Goal: Information Seeking & Learning: Learn about a topic

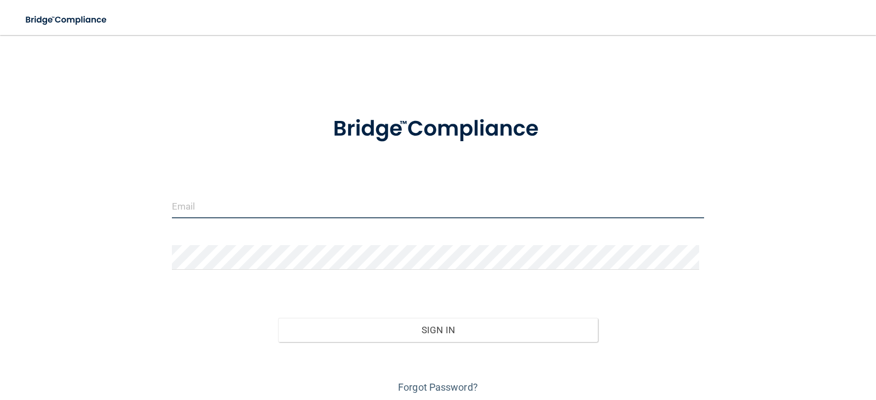
click at [197, 206] on input "email" at bounding box center [438, 206] width 533 height 25
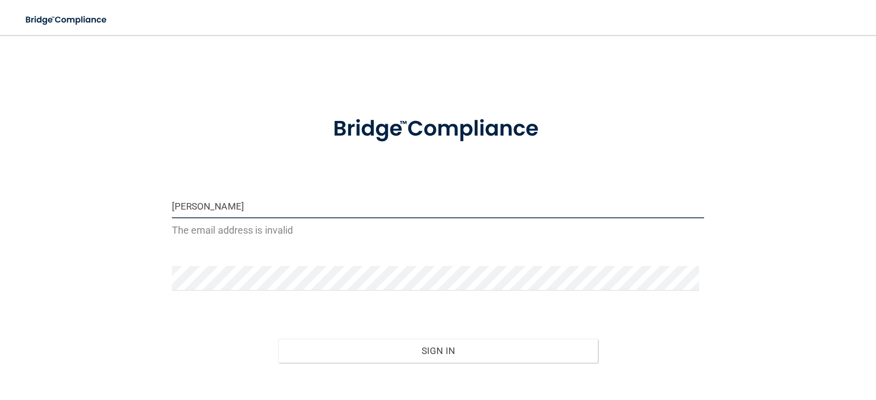
type input "[EMAIL_ADDRESS][DOMAIN_NAME]"
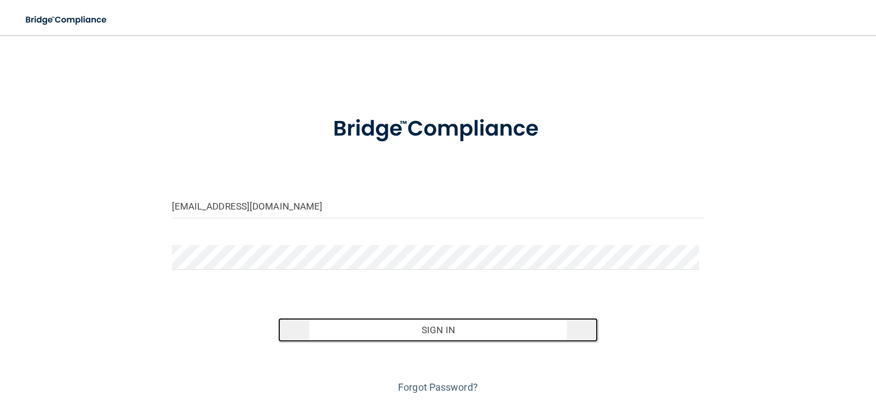
click at [474, 323] on button "Sign In" at bounding box center [438, 330] width 320 height 24
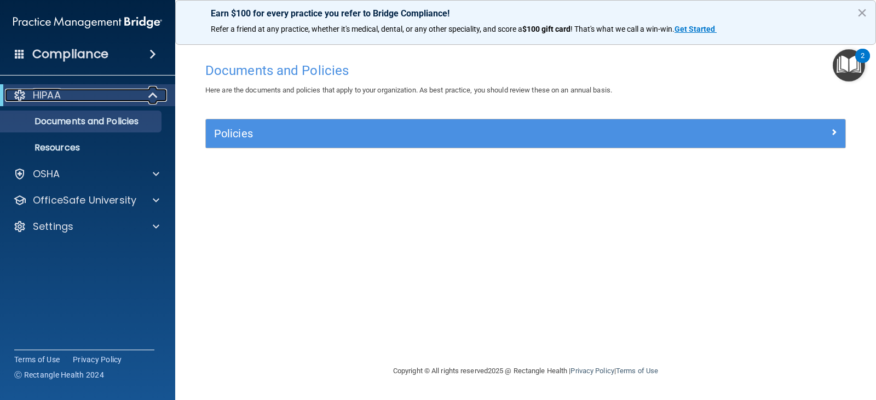
click at [51, 101] on p "HIPAA" at bounding box center [47, 95] width 28 height 13
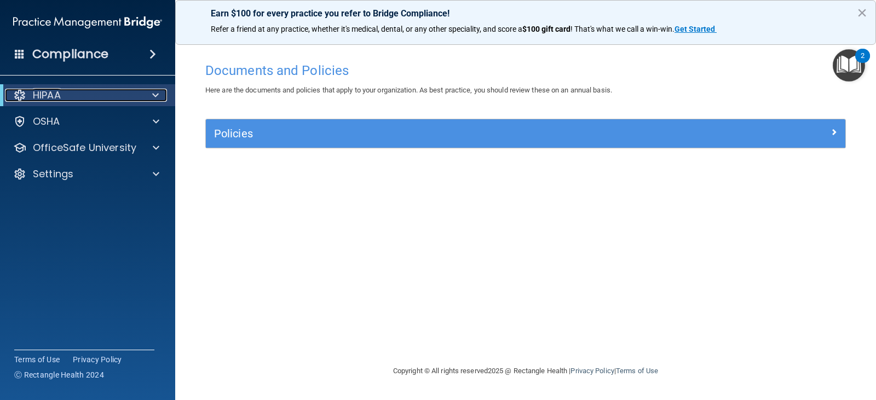
click at [51, 101] on p "HIPAA" at bounding box center [47, 95] width 28 height 13
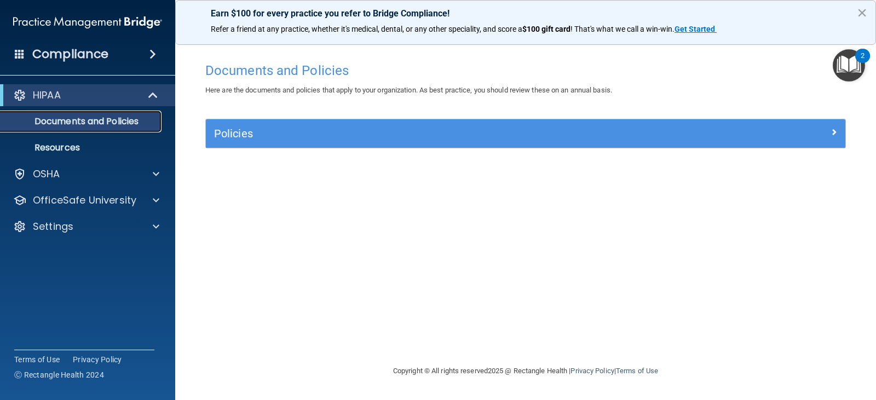
click at [60, 125] on p "Documents and Policies" at bounding box center [81, 121] width 149 height 11
click at [66, 142] on p "Resources" at bounding box center [81, 147] width 149 height 11
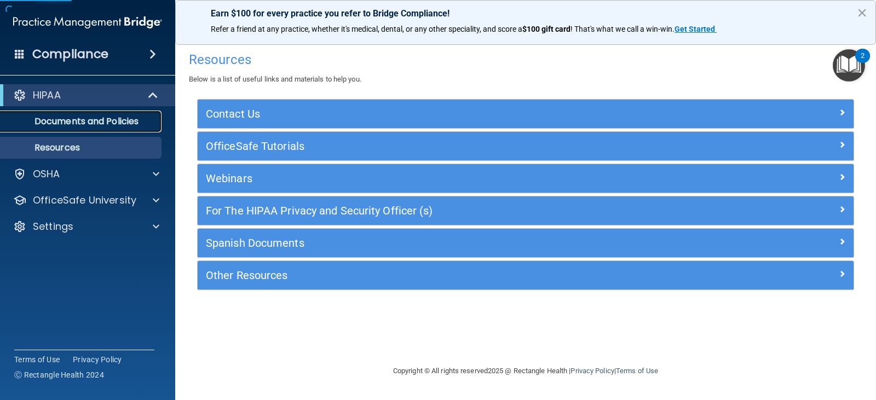
click at [66, 122] on p "Documents and Policies" at bounding box center [81, 121] width 149 height 11
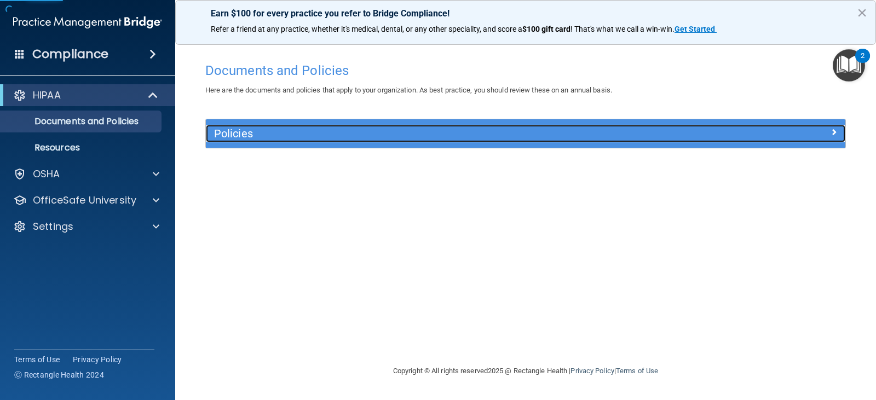
click at [591, 142] on div "Policies" at bounding box center [446, 134] width 480 height 18
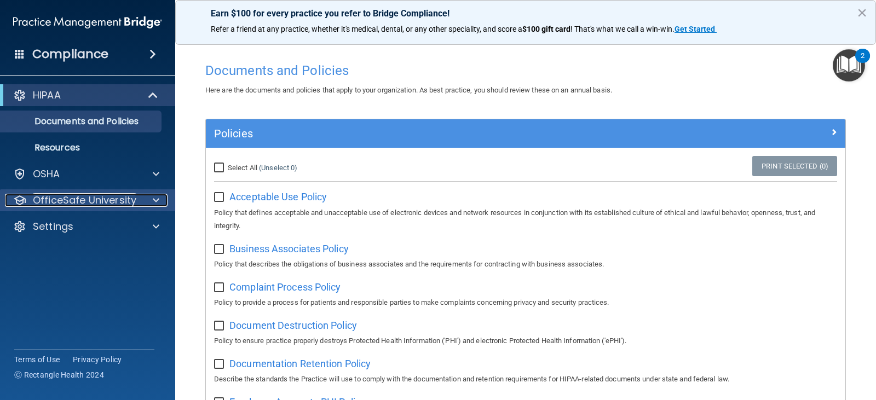
click at [144, 200] on div at bounding box center [154, 200] width 27 height 13
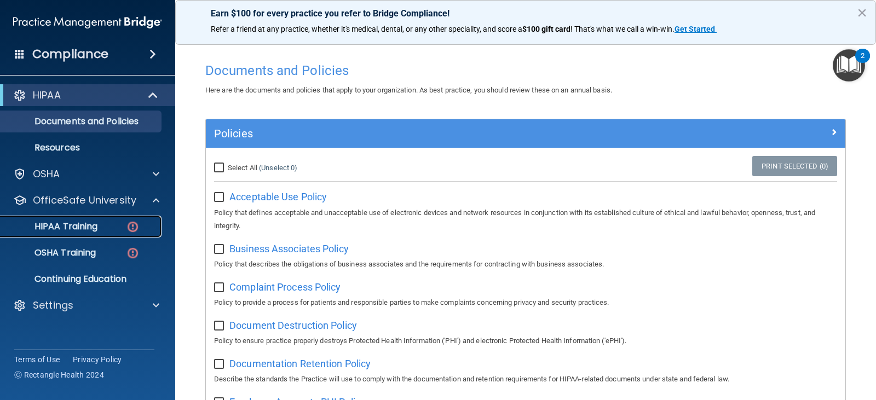
click at [95, 223] on p "HIPAA Training" at bounding box center [52, 226] width 90 height 11
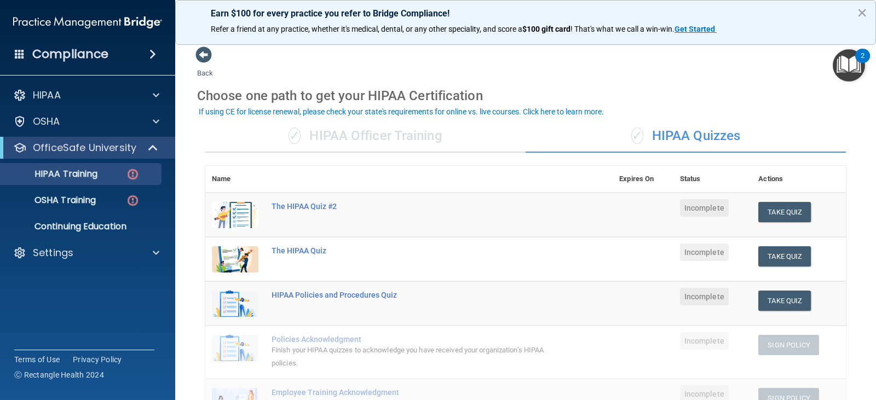
click at [622, 209] on td at bounding box center [643, 215] width 61 height 45
click at [44, 260] on div "Settings" at bounding box center [88, 253] width 176 height 22
click at [93, 193] on link "OSHA Training" at bounding box center [75, 200] width 172 height 22
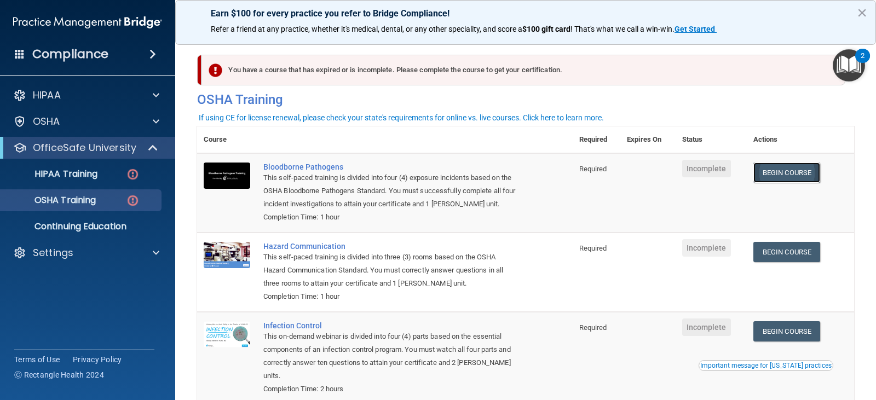
click at [783, 180] on link "Begin Course" at bounding box center [786, 173] width 67 height 20
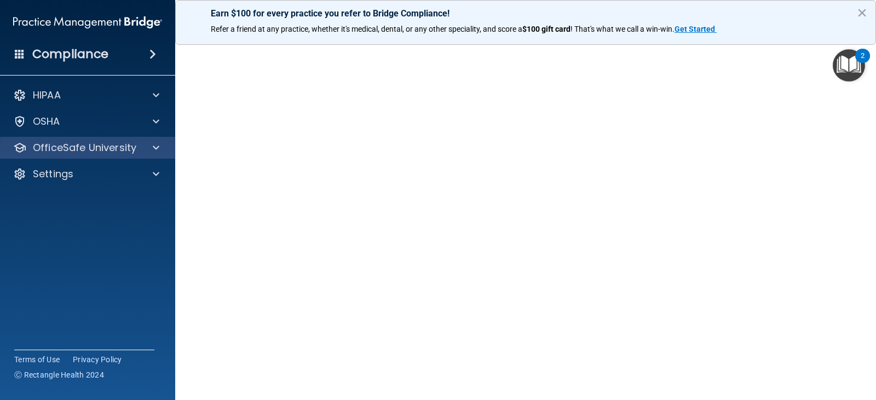
scroll to position [14, 0]
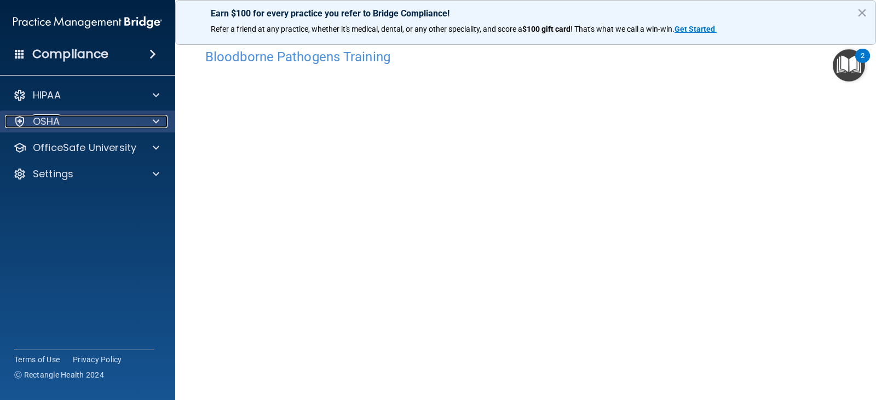
click at [89, 120] on div "OSHA" at bounding box center [73, 121] width 136 height 13
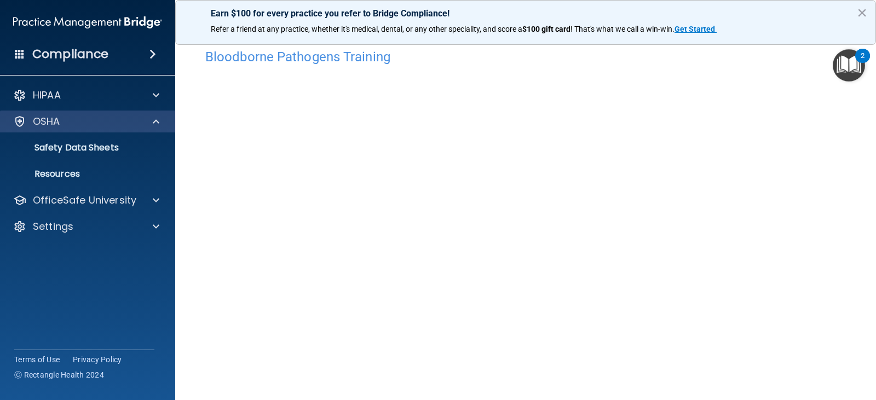
click at [130, 112] on div "OSHA" at bounding box center [88, 122] width 176 height 22
click at [121, 129] on div "OSHA" at bounding box center [88, 122] width 176 height 22
click at [130, 113] on div "OSHA" at bounding box center [88, 122] width 176 height 22
click at [150, 118] on div at bounding box center [154, 121] width 27 height 13
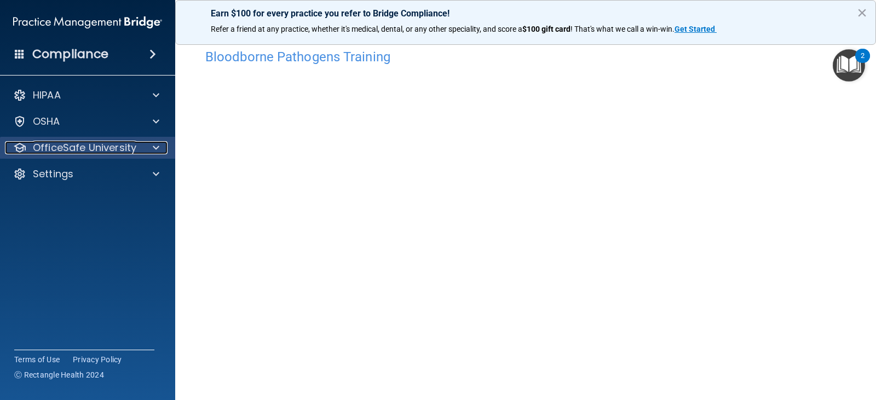
click at [136, 151] on div "OfficeSafe University" at bounding box center [73, 147] width 136 height 13
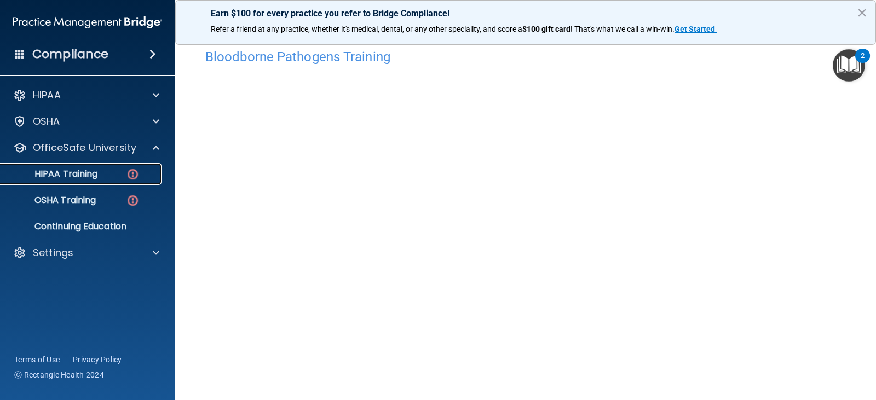
click at [73, 178] on p "HIPAA Training" at bounding box center [52, 174] width 90 height 11
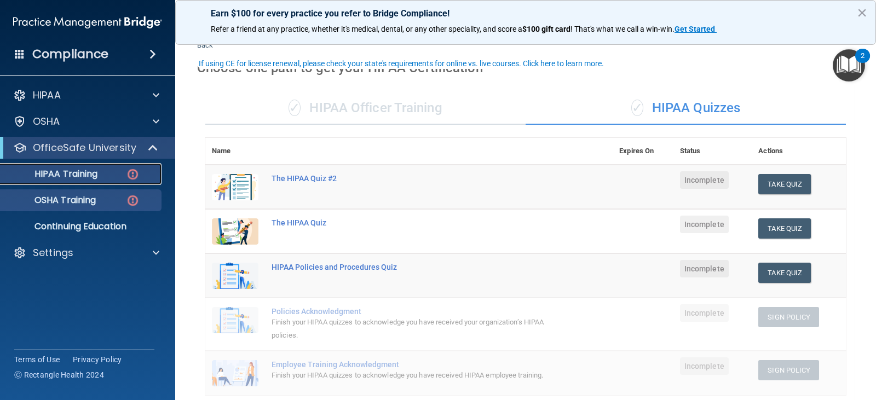
scroll to position [55, 0]
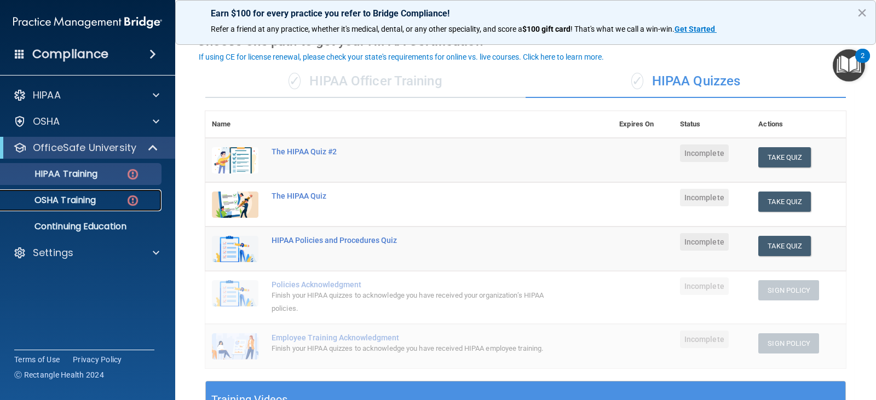
click at [76, 199] on p "OSHA Training" at bounding box center [51, 200] width 89 height 11
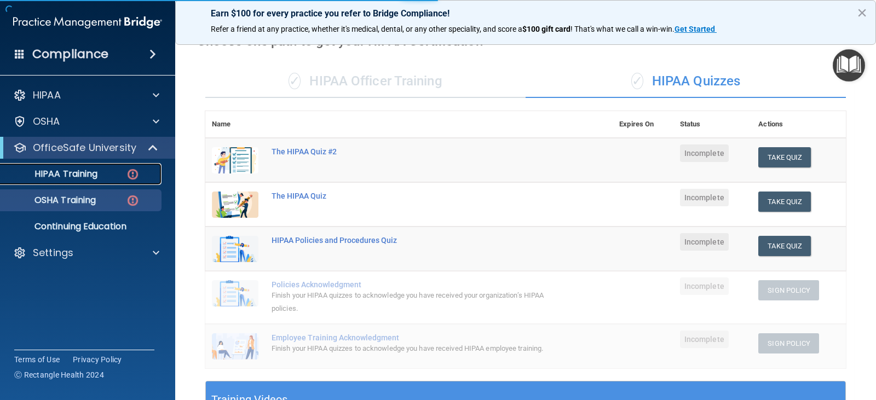
click at [61, 177] on p "HIPAA Training" at bounding box center [52, 174] width 90 height 11
